Goal: Task Accomplishment & Management: Complete application form

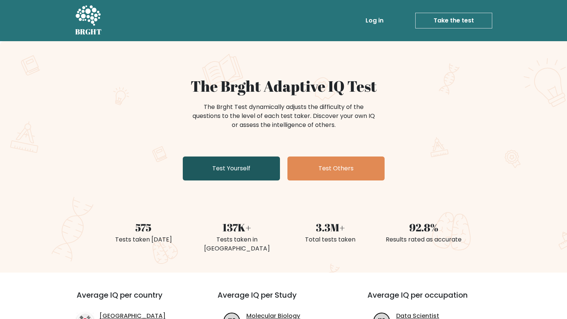
click at [249, 171] on link "Test Yourself" at bounding box center [231, 168] width 97 height 24
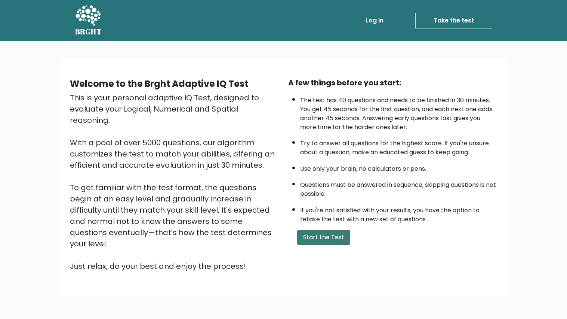
click at [324, 235] on button "Start the Test" at bounding box center [323, 237] width 53 height 15
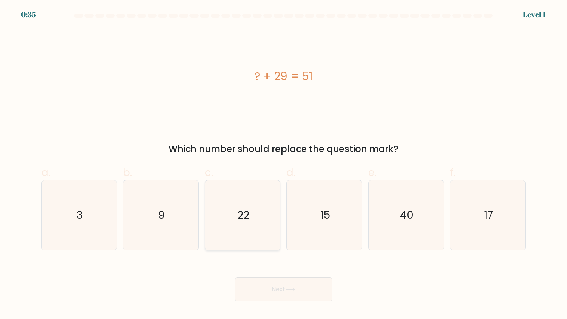
click at [246, 224] on icon "22" at bounding box center [243, 215] width 70 height 70
click at [284, 164] on input "c. 22" at bounding box center [284, 161] width 0 height 5
radio input "true"
click at [277, 298] on button "Next" at bounding box center [283, 289] width 97 height 24
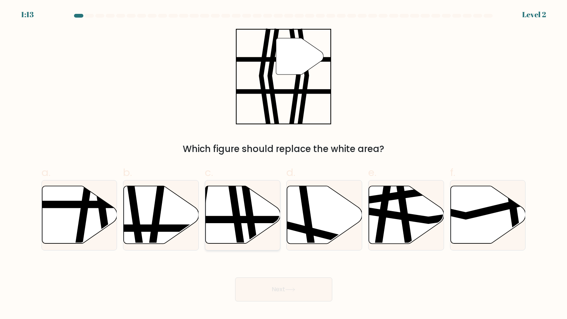
click at [263, 205] on icon at bounding box center [243, 215] width 75 height 58
click at [284, 164] on input "c." at bounding box center [284, 161] width 0 height 5
radio input "true"
click at [289, 286] on button "Next" at bounding box center [283, 289] width 97 height 24
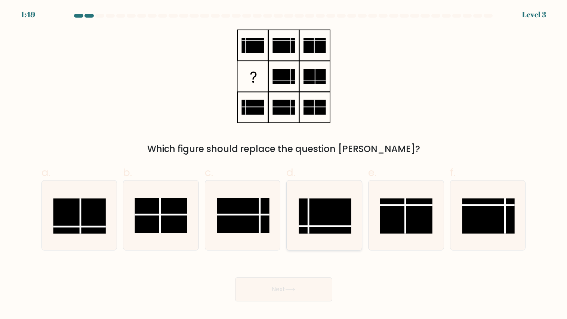
click at [322, 211] on rect at bounding box center [325, 215] width 52 height 35
click at [284, 164] on input "d." at bounding box center [284, 161] width 0 height 5
radio input "true"
click at [281, 278] on button "Next" at bounding box center [283, 289] width 97 height 24
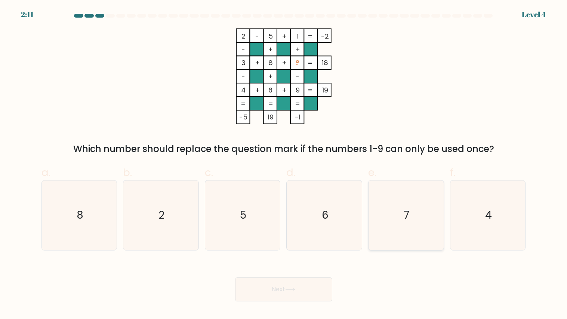
click at [413, 218] on icon "7" at bounding box center [406, 215] width 70 height 70
click at [284, 164] on input "e. 7" at bounding box center [284, 161] width 0 height 5
radio input "true"
click at [297, 282] on button "Next" at bounding box center [283, 289] width 97 height 24
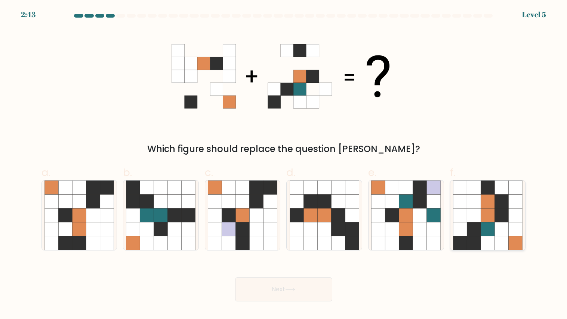
click at [458, 222] on icon at bounding box center [460, 229] width 14 height 14
click at [284, 164] on input "f." at bounding box center [284, 161] width 0 height 5
radio input "true"
click at [280, 281] on button "Next" at bounding box center [283, 289] width 97 height 24
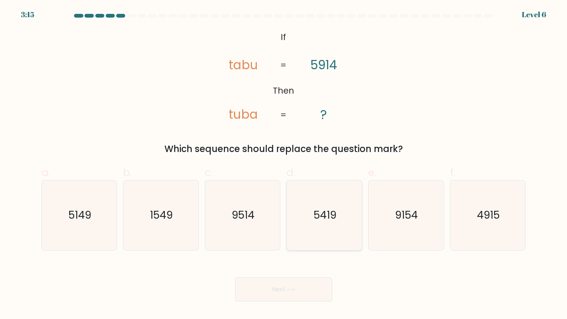
click at [337, 225] on icon "5419" at bounding box center [325, 215] width 70 height 70
click at [284, 164] on input "d. 5419" at bounding box center [284, 161] width 0 height 5
radio input "true"
click at [261, 292] on button "Next" at bounding box center [283, 289] width 97 height 24
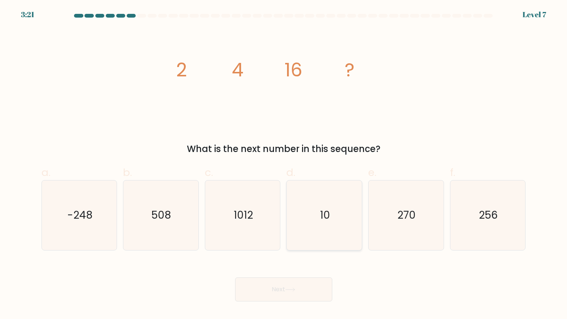
click at [343, 215] on icon "10" at bounding box center [325, 215] width 70 height 70
click at [284, 164] on input "d. 10" at bounding box center [284, 161] width 0 height 5
radio input "true"
click at [302, 290] on button "Next" at bounding box center [283, 289] width 97 height 24
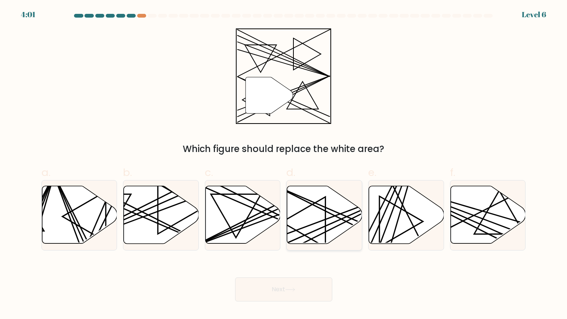
click at [301, 232] on icon at bounding box center [324, 215] width 75 height 58
click at [284, 164] on input "d." at bounding box center [284, 161] width 0 height 5
radio input "true"
click at [268, 293] on button "Next" at bounding box center [283, 289] width 97 height 24
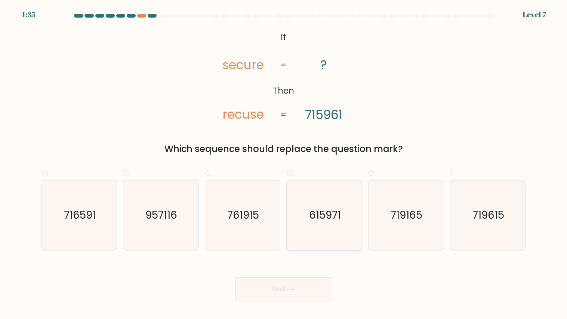
click at [324, 230] on icon "615971" at bounding box center [325, 215] width 70 height 70
click at [284, 164] on input "d. 615971" at bounding box center [284, 161] width 0 height 5
radio input "true"
click at [297, 283] on button "Next" at bounding box center [283, 289] width 97 height 24
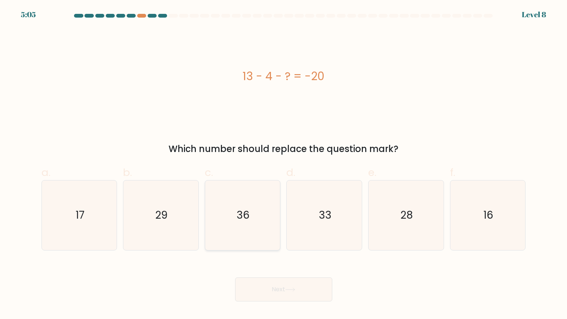
click at [262, 227] on icon "36" at bounding box center [243, 215] width 70 height 70
click at [284, 164] on input "c. 36" at bounding box center [284, 161] width 0 height 5
radio input "true"
click at [214, 225] on icon "36" at bounding box center [242, 215] width 69 height 69
click at [284, 164] on input "c. 36" at bounding box center [284, 161] width 0 height 5
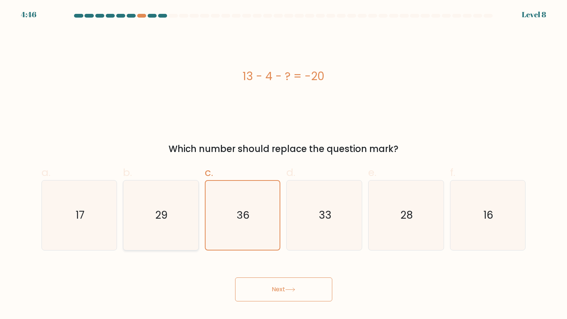
click at [193, 219] on icon "29" at bounding box center [161, 215] width 70 height 70
click at [284, 164] on input "b. 29" at bounding box center [284, 161] width 0 height 5
radio input "true"
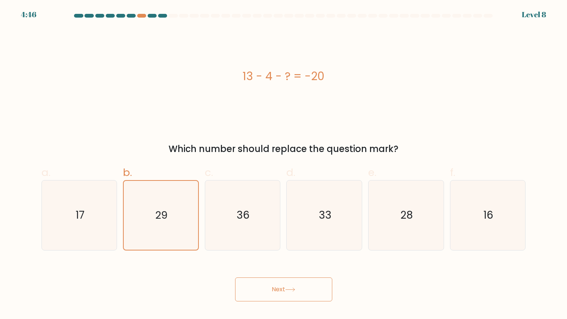
click at [292, 310] on body "4:46 Level 8 a." at bounding box center [283, 159] width 567 height 319
click at [277, 292] on button "Next" at bounding box center [283, 289] width 97 height 24
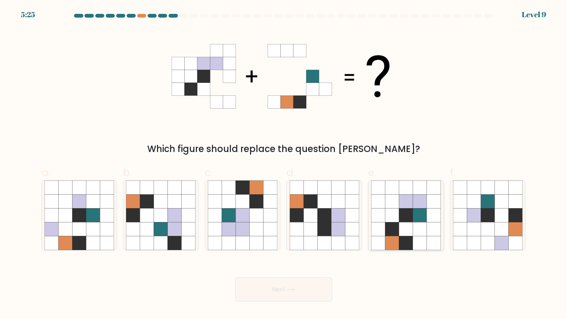
click at [424, 225] on icon at bounding box center [420, 229] width 14 height 14
click at [284, 164] on input "e." at bounding box center [284, 161] width 0 height 5
radio input "true"
click at [296, 285] on button "Next" at bounding box center [283, 289] width 97 height 24
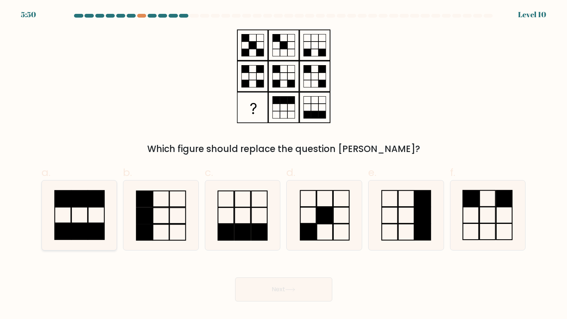
click at [79, 222] on icon at bounding box center [79, 215] width 70 height 70
click at [284, 164] on input "a." at bounding box center [284, 161] width 0 height 5
radio input "true"
click at [253, 286] on button "Next" at bounding box center [283, 289] width 97 height 24
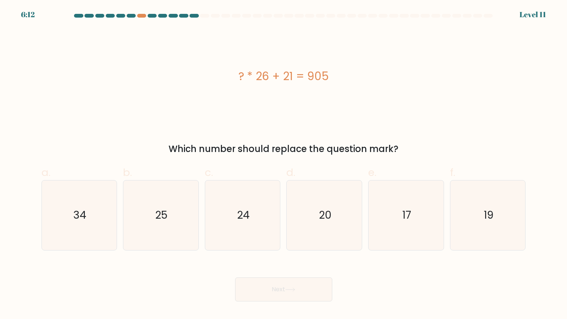
click at [140, 18] on div at bounding box center [284, 17] width 494 height 7
click at [140, 16] on div at bounding box center [141, 16] width 9 height 4
click at [98, 190] on icon "34" at bounding box center [79, 215] width 70 height 70
click at [284, 164] on input "a. 34" at bounding box center [284, 161] width 0 height 5
radio input "true"
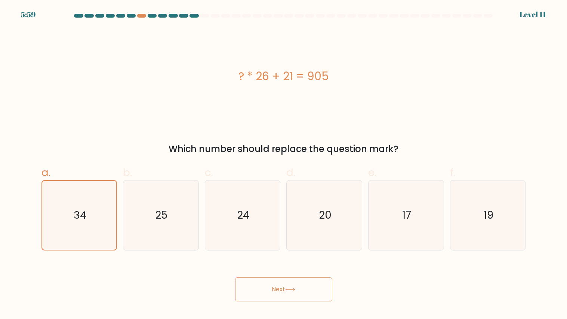
click at [254, 291] on button "Next" at bounding box center [283, 289] width 97 height 24
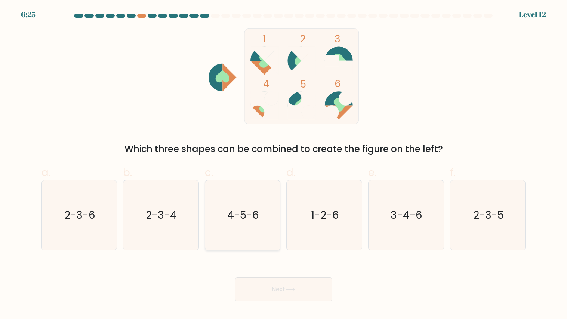
click at [267, 224] on icon "4-5-6" at bounding box center [243, 215] width 70 height 70
click at [284, 164] on input "c. 4-5-6" at bounding box center [284, 161] width 0 height 5
radio input "true"
click at [280, 294] on button "Next" at bounding box center [283, 289] width 97 height 24
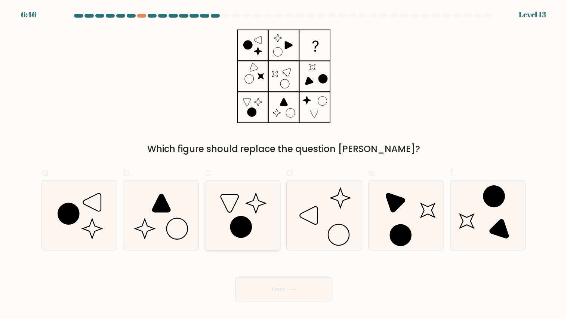
click at [246, 216] on icon at bounding box center [243, 215] width 70 height 70
click at [284, 164] on input "c." at bounding box center [284, 161] width 0 height 5
radio input "true"
click at [271, 291] on button "Next" at bounding box center [283, 289] width 97 height 24
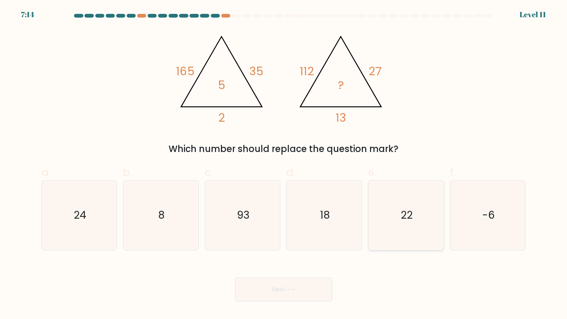
click at [432, 223] on icon "22" at bounding box center [406, 215] width 70 height 70
click at [284, 164] on input "e. 22" at bounding box center [284, 161] width 0 height 5
radio input "true"
click at [288, 283] on button "Next" at bounding box center [283, 289] width 97 height 24
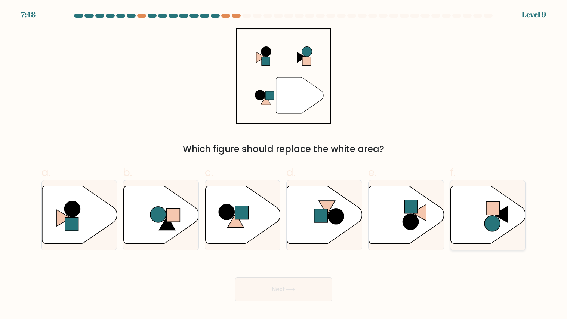
click at [481, 212] on icon at bounding box center [488, 215] width 75 height 58
click at [284, 164] on input "f." at bounding box center [284, 161] width 0 height 5
radio input "true"
click at [158, 214] on circle at bounding box center [158, 214] width 16 height 16
click at [284, 164] on input "b." at bounding box center [284, 161] width 0 height 5
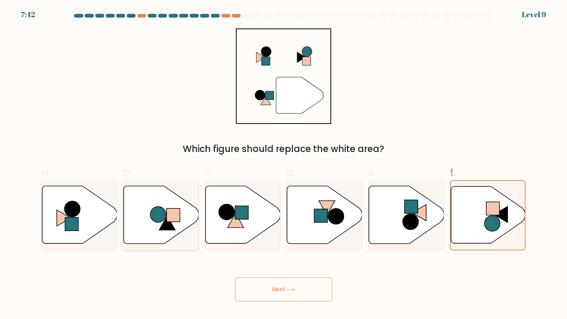
radio input "true"
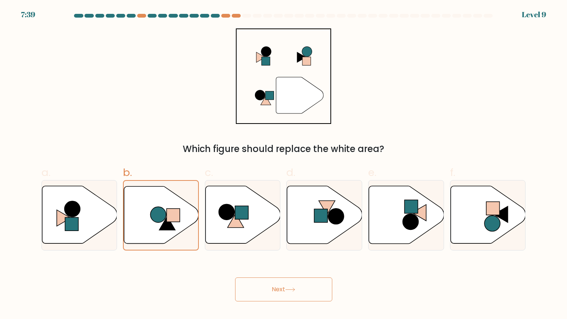
click at [263, 293] on button "Next" at bounding box center [283, 289] width 97 height 24
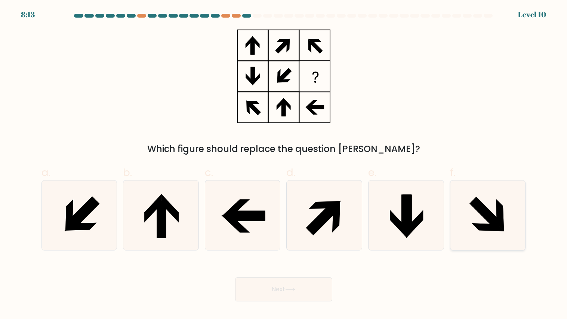
click at [513, 221] on icon at bounding box center [488, 215] width 70 height 70
click at [284, 164] on input "f." at bounding box center [284, 161] width 0 height 5
radio input "true"
click at [292, 287] on icon at bounding box center [290, 289] width 10 height 4
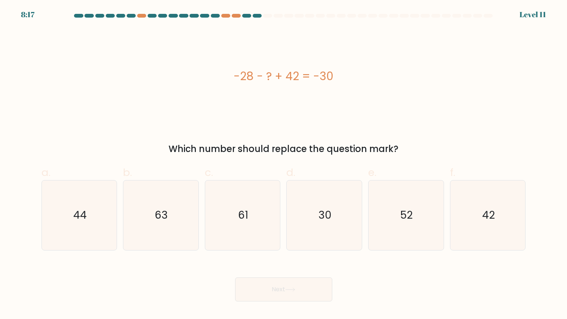
drag, startPoint x: 282, startPoint y: 145, endPoint x: 299, endPoint y: 124, distance: 26.9
click at [299, 124] on div "-28 - ? + 42 = -30 Which number should replace the question mark?" at bounding box center [284, 91] width 494 height 127
click at [299, 124] on div "-28 - ? + 42 = -30" at bounding box center [284, 76] width 485 height 96
click at [97, 211] on icon "44" at bounding box center [79, 215] width 70 height 70
click at [284, 164] on input "a. 44" at bounding box center [284, 161] width 0 height 5
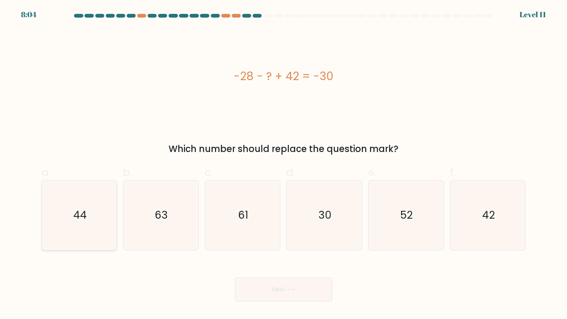
radio input "true"
click at [270, 293] on button "Next" at bounding box center [283, 289] width 97 height 24
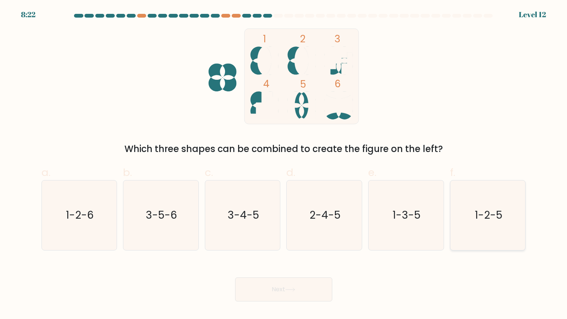
click at [466, 230] on icon "1-2-5" at bounding box center [488, 215] width 70 height 70
click at [284, 164] on input "f. 1-2-5" at bounding box center [284, 161] width 0 height 5
radio input "true"
click at [282, 291] on button "Next" at bounding box center [283, 289] width 97 height 24
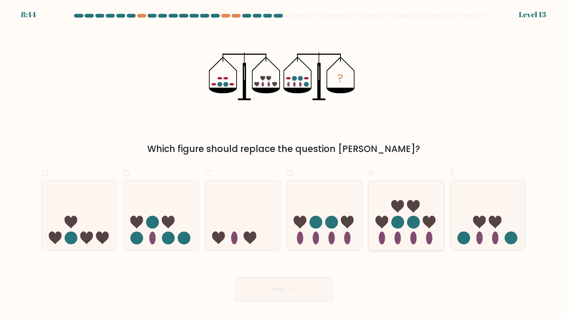
click at [421, 206] on icon at bounding box center [406, 215] width 75 height 62
click at [284, 164] on input "e." at bounding box center [284, 161] width 0 height 5
radio input "true"
click at [306, 287] on button "Next" at bounding box center [283, 289] width 97 height 24
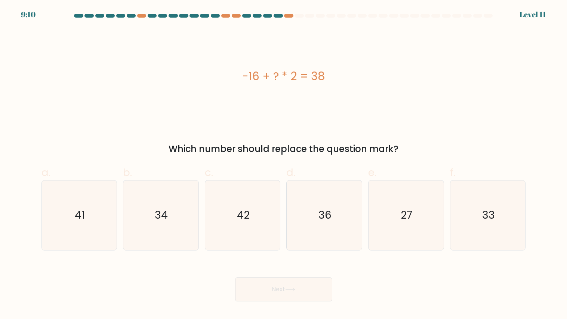
click at [283, 243] on div "c. 42" at bounding box center [243, 208] width 82 height 86
